Goal: Check status: Check status

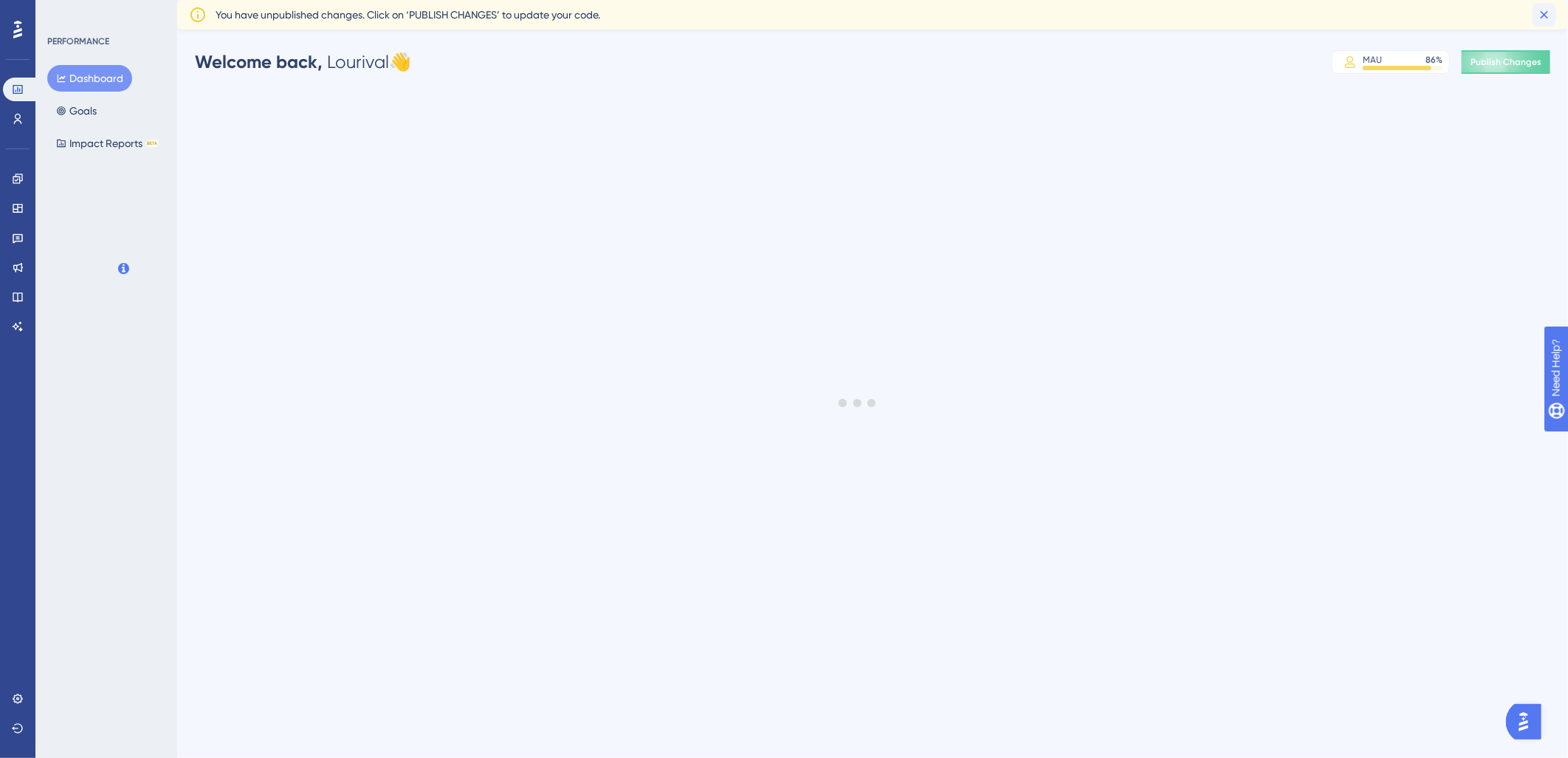
click at [1541, 12] on icon at bounding box center [1545, 15] width 15 height 15
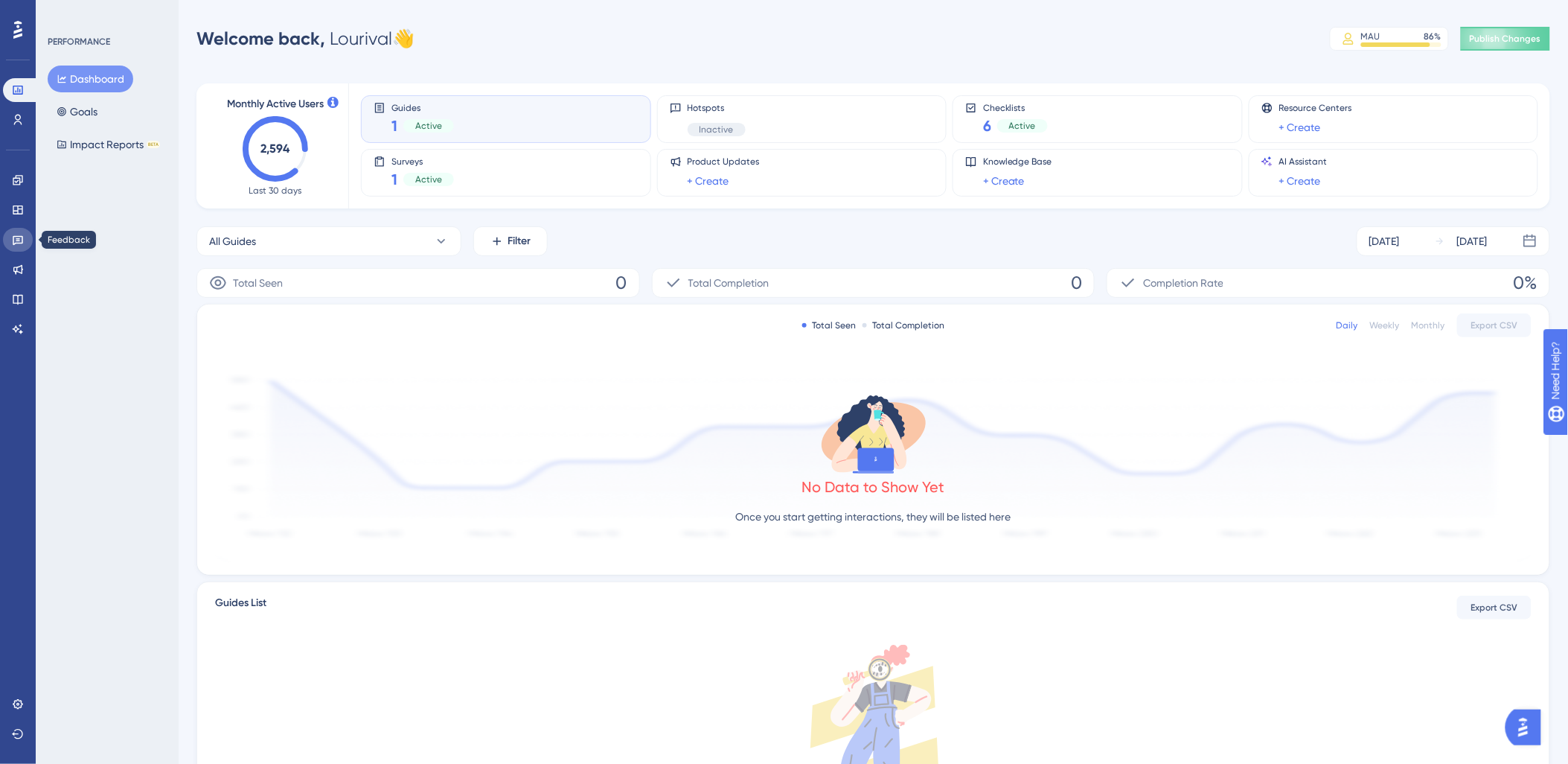
click at [13, 250] on link at bounding box center [17, 239] width 30 height 24
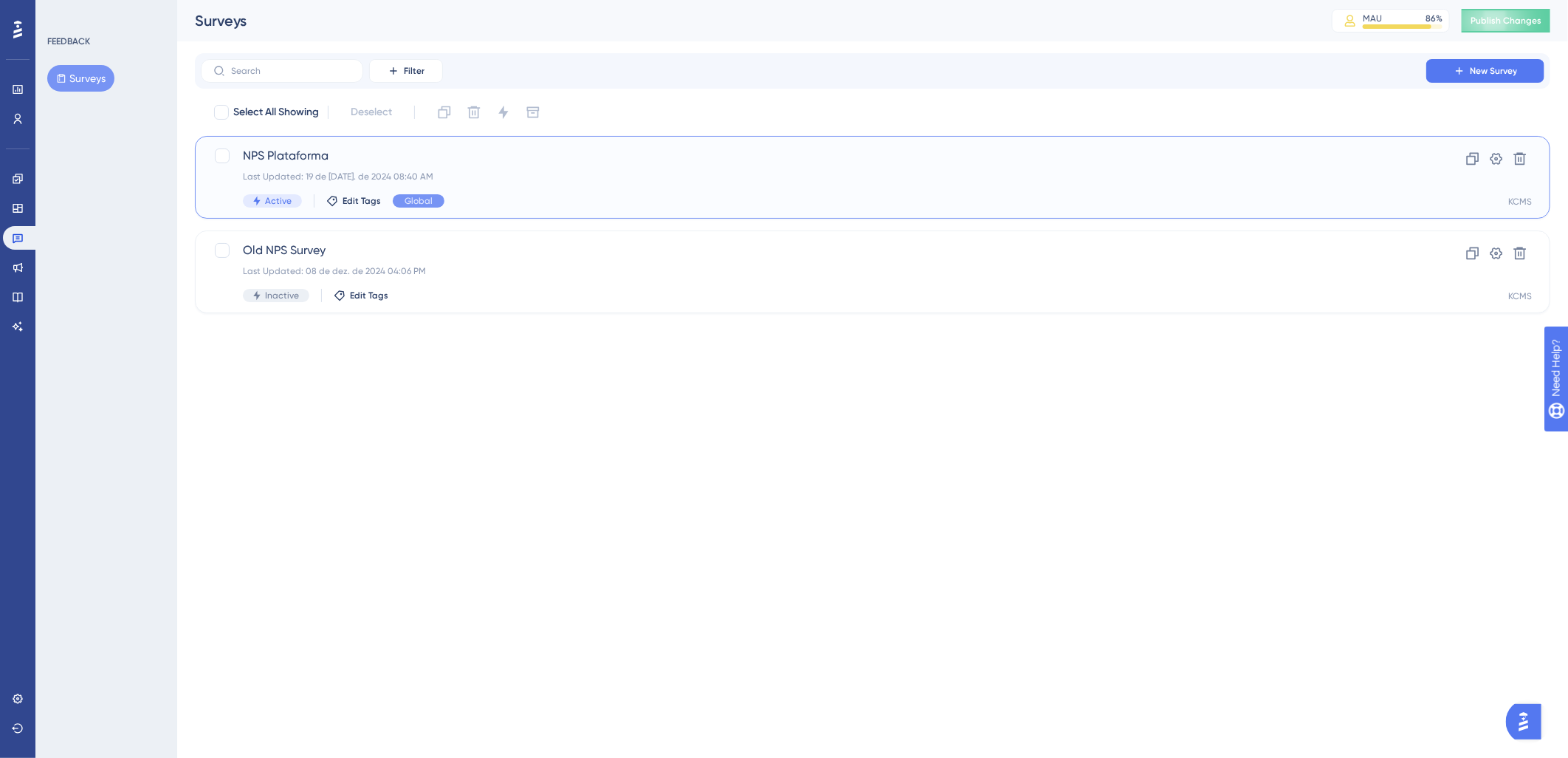
click at [503, 153] on span "NPS Plataforma" at bounding box center [813, 155] width 1142 height 18
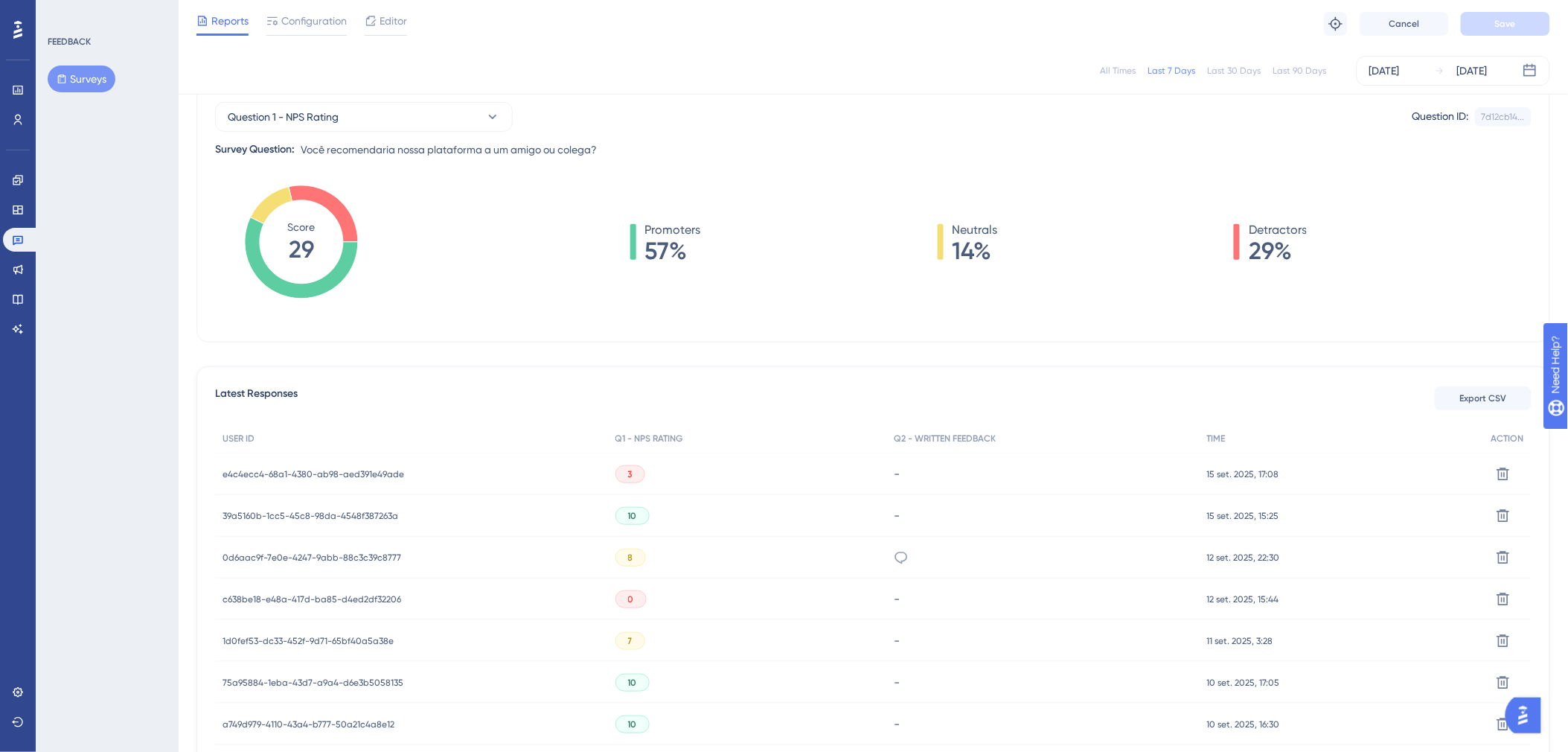
scroll to position [248, 0]
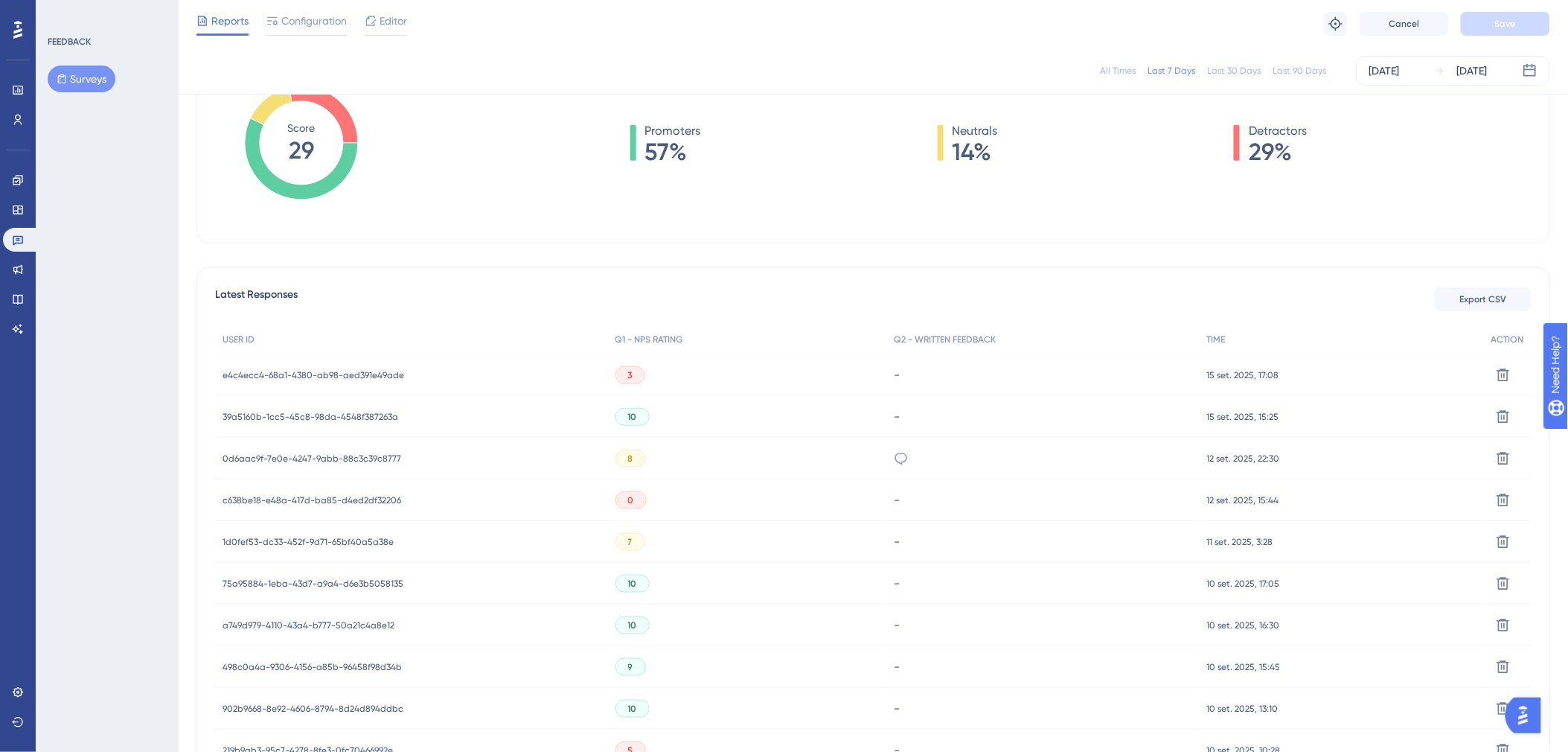
click at [331, 370] on span "e4c4ecc4-68a1-4380-ab98-aed391e49ade" at bounding box center [313, 376] width 181 height 11
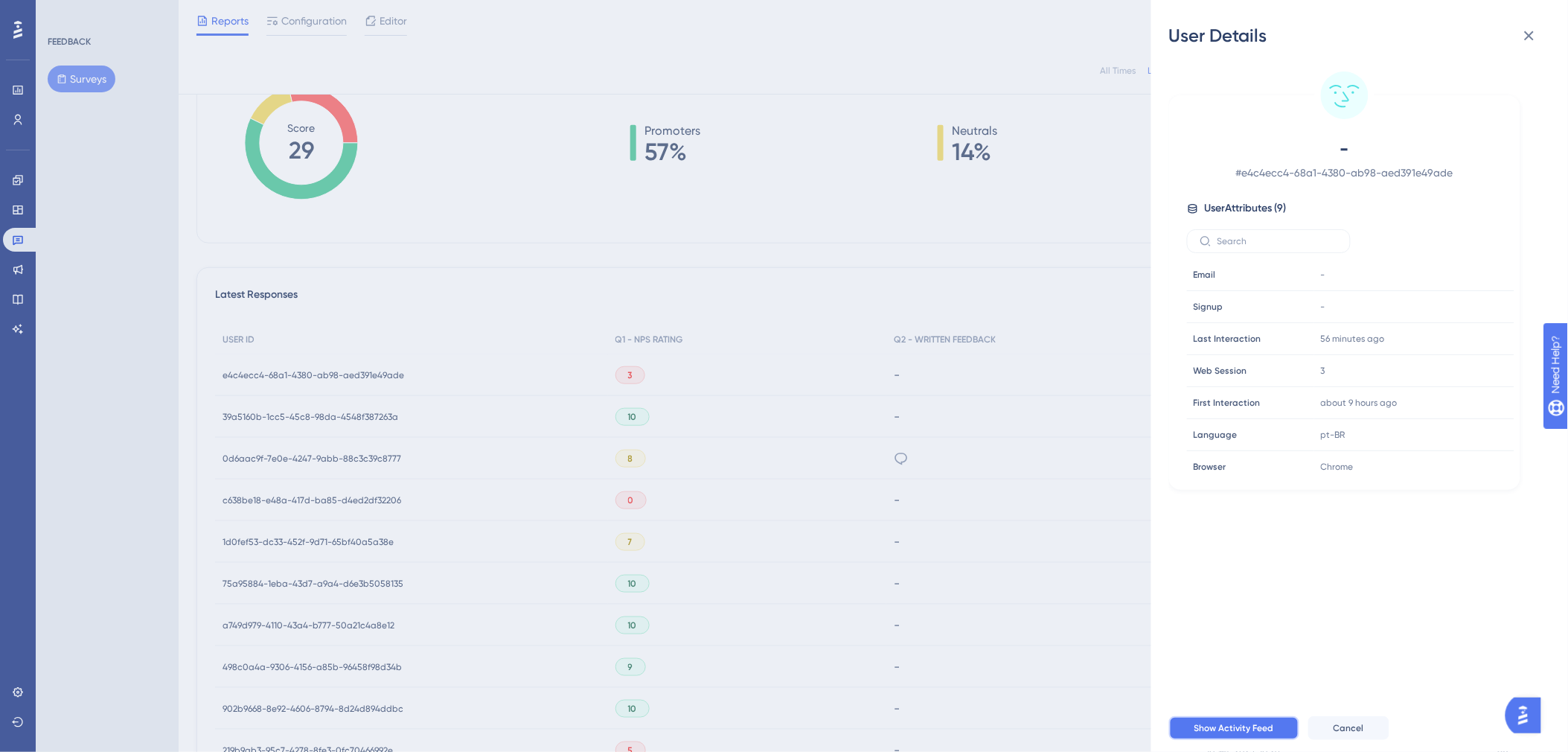
click at [1239, 730] on button "Show Activity Feed" at bounding box center [1234, 728] width 130 height 24
